Goal: Transaction & Acquisition: Download file/media

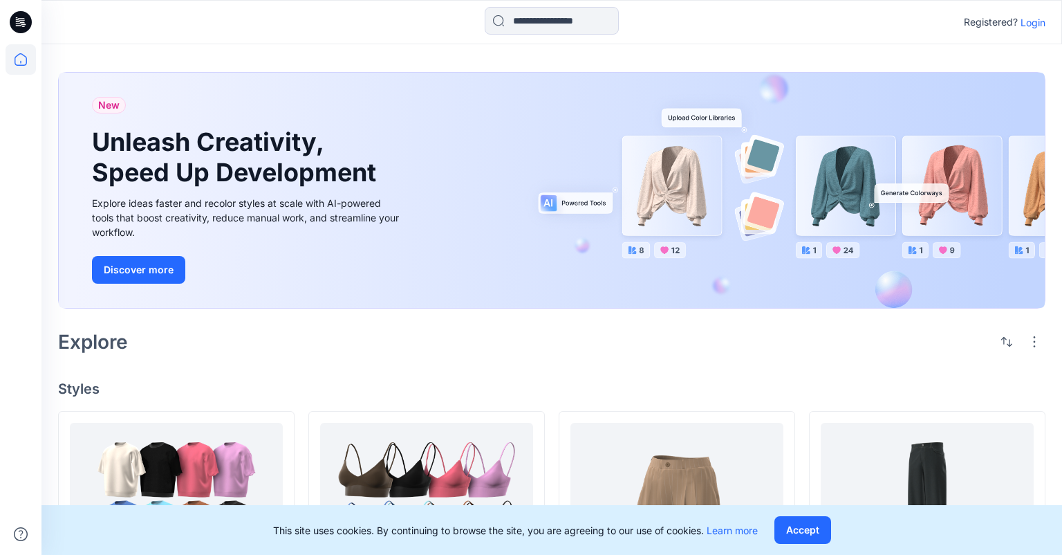
click at [1030, 21] on p "Login" at bounding box center [1033, 22] width 25 height 15
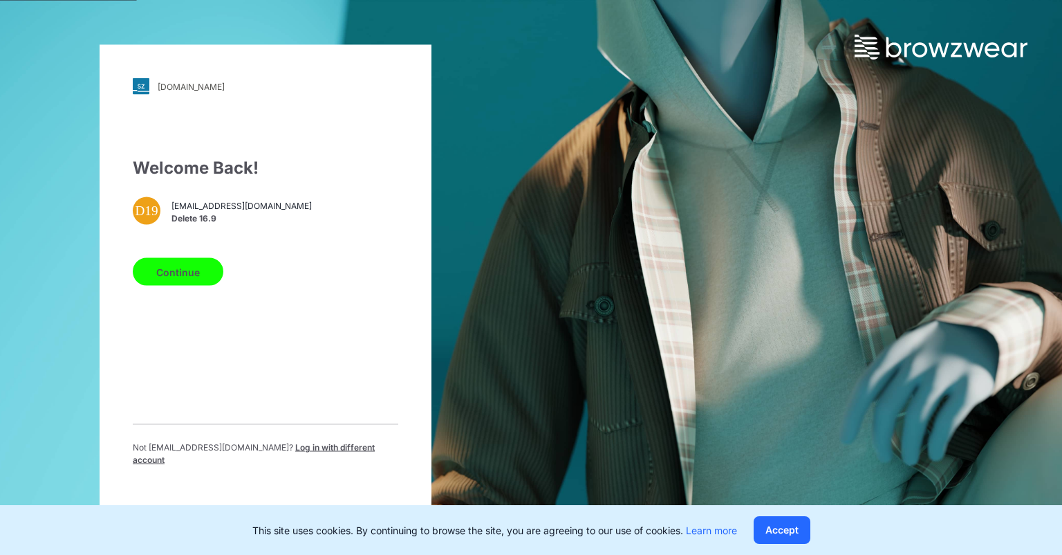
click at [333, 450] on span "Log in with different account" at bounding box center [254, 453] width 242 height 23
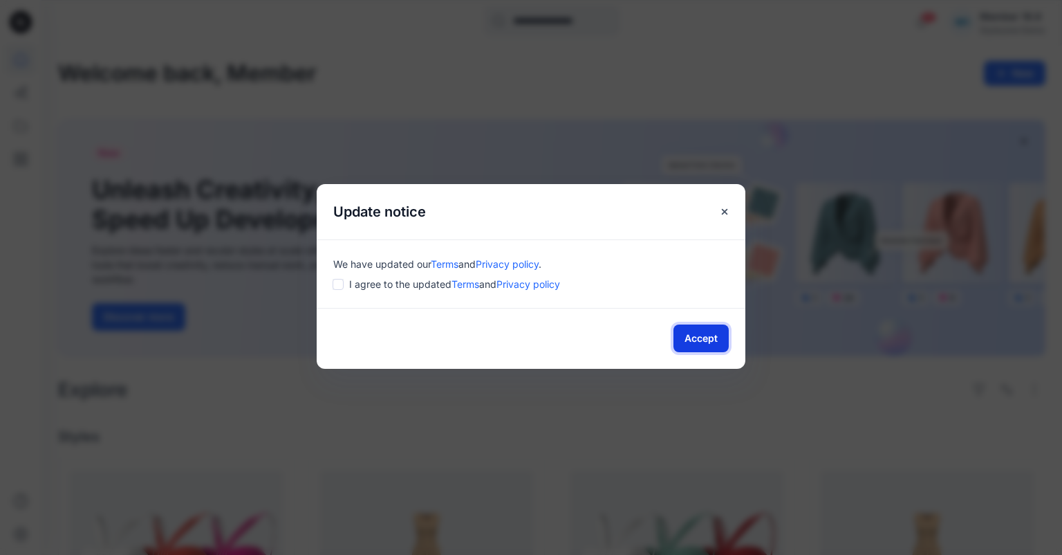
click at [701, 342] on button "Accept" at bounding box center [701, 338] width 55 height 28
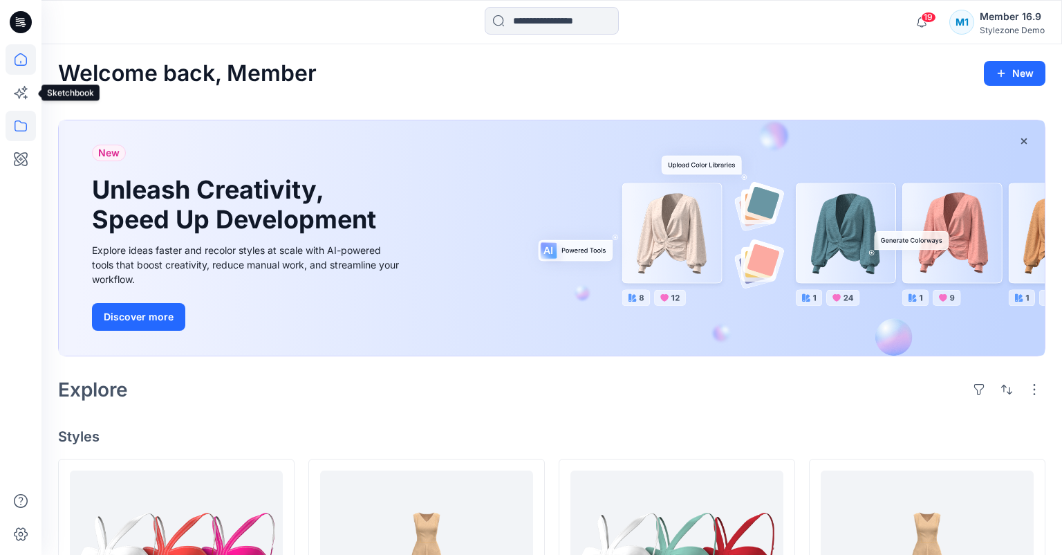
click at [17, 120] on icon at bounding box center [21, 126] width 30 height 30
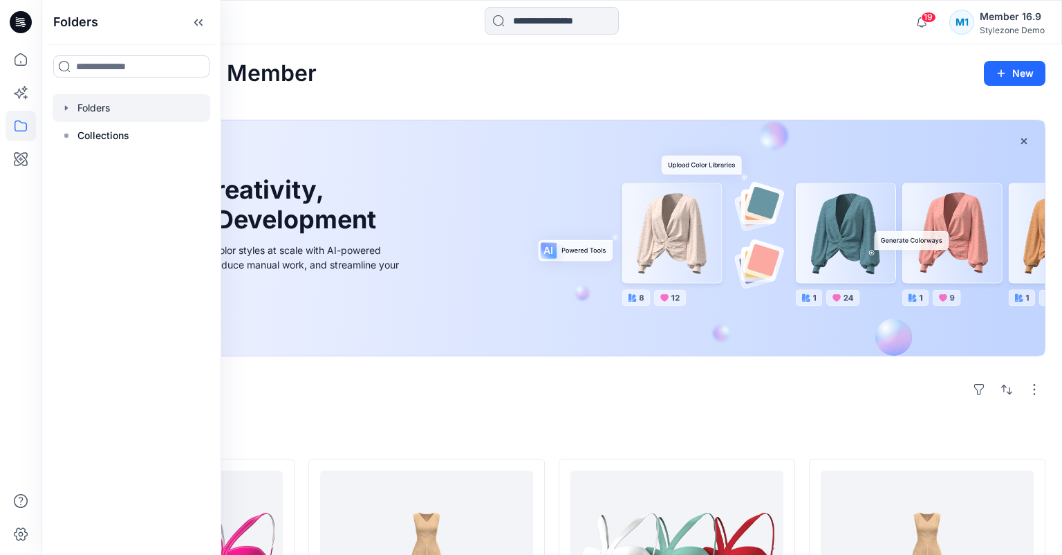
click at [114, 115] on div at bounding box center [132, 108] width 158 height 28
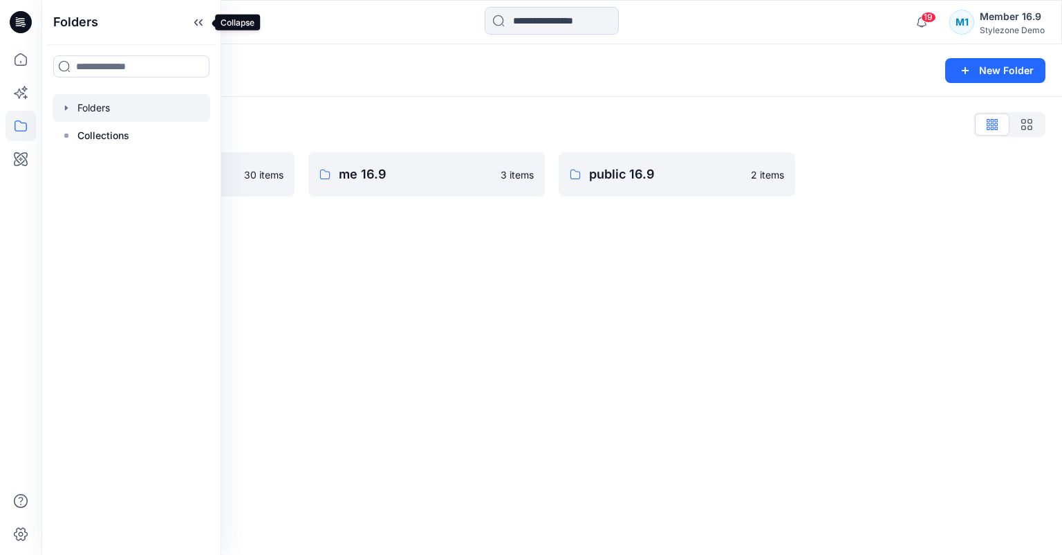
click at [201, 23] on icon at bounding box center [200, 22] width 3 height 7
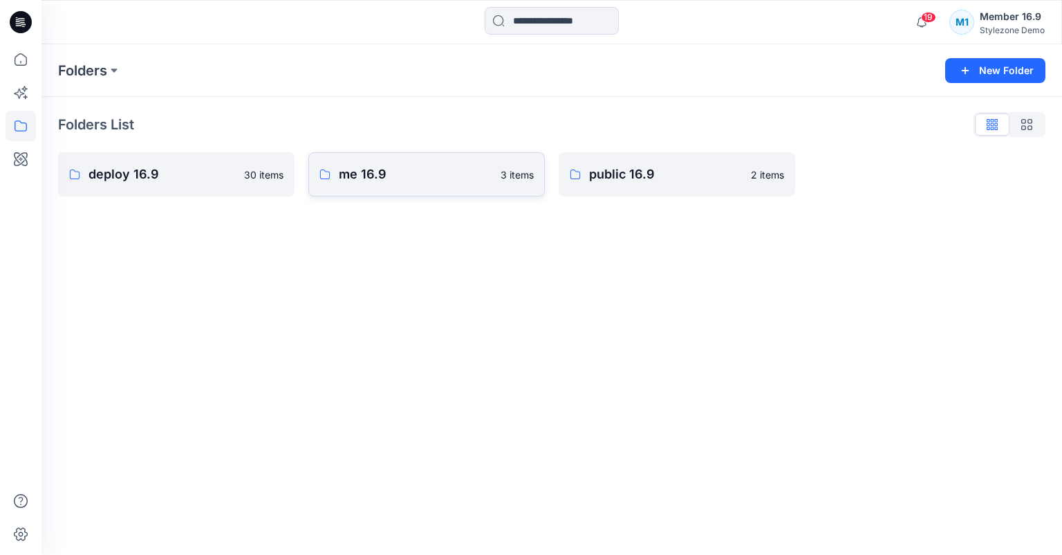
click at [391, 172] on p "me 16.9" at bounding box center [416, 174] width 154 height 19
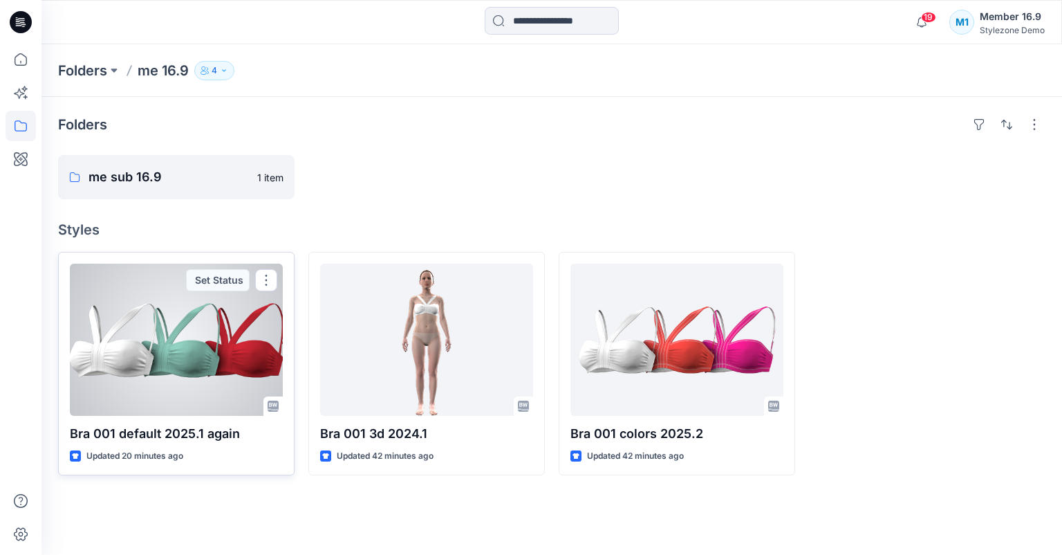
click at [203, 335] on div at bounding box center [176, 339] width 213 height 152
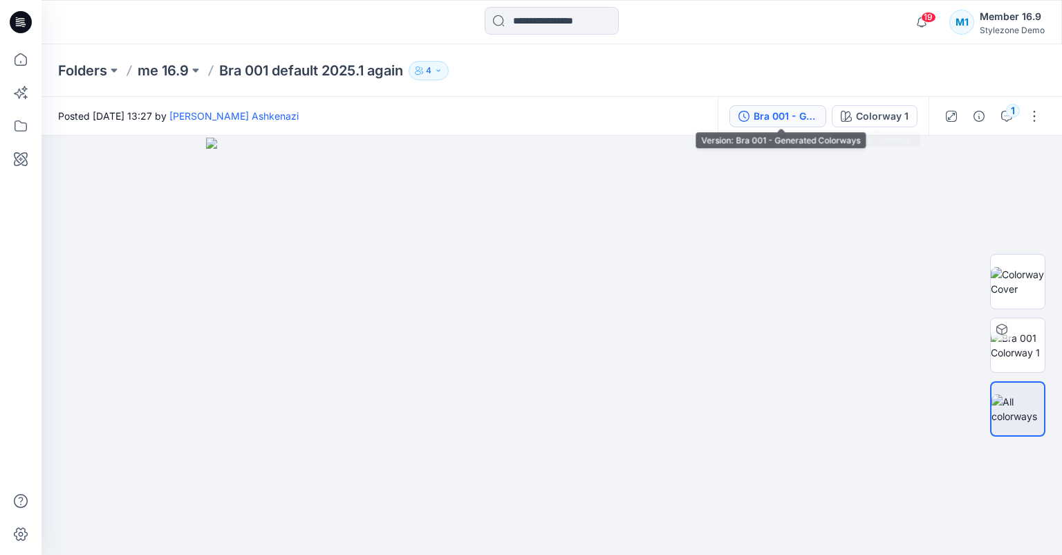
click at [811, 118] on div "Bra 001 - Generated Colorways" at bounding box center [786, 116] width 64 height 15
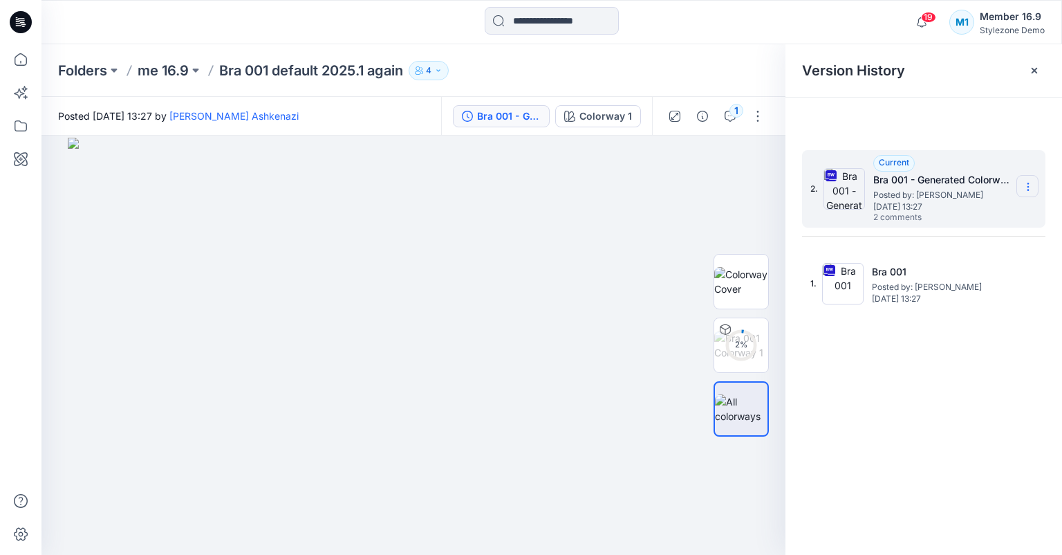
click at [1024, 186] on icon at bounding box center [1028, 186] width 11 height 11
click at [1000, 219] on span "Download Source BW File" at bounding box center [958, 213] width 116 height 17
